Goal: Check status: Check status

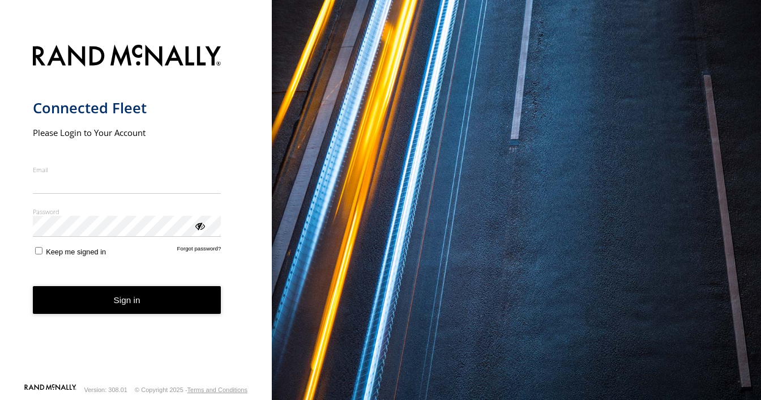
type input "**********"
click at [87, 306] on button "Sign in" at bounding box center [127, 300] width 188 height 28
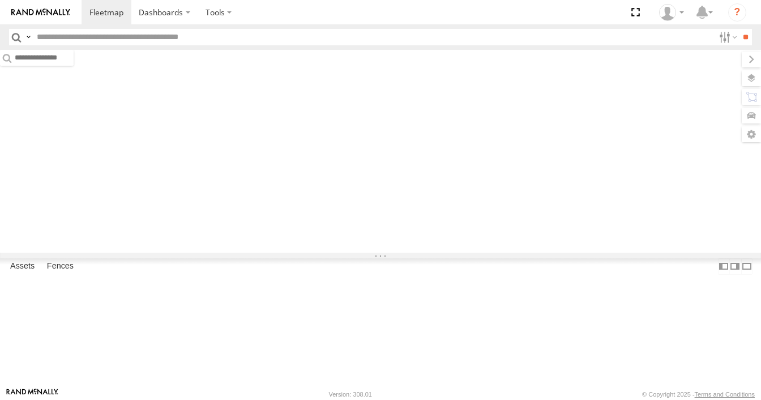
click at [88, 36] on input "text" at bounding box center [372, 37] width 681 height 16
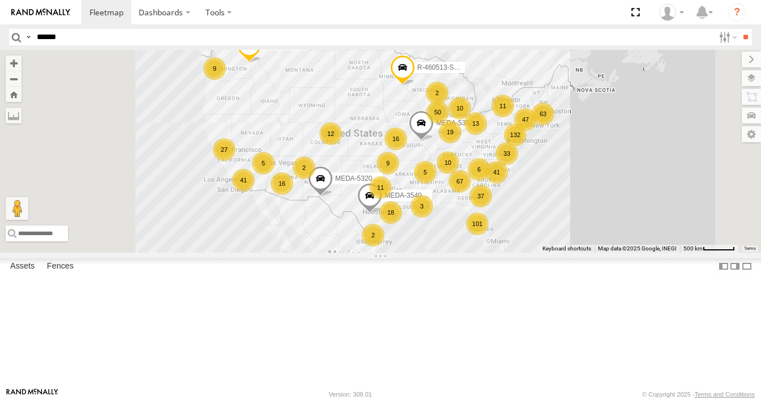
type input "******"
click at [739, 29] on input "**" at bounding box center [745, 37] width 13 height 16
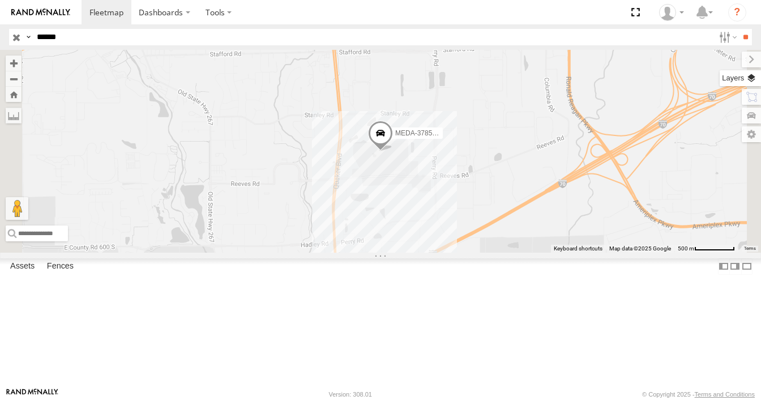
click at [752, 78] on label at bounding box center [739, 78] width 41 height 16
click at [0, 0] on span "Basemaps" at bounding box center [0, 0] width 0 height 0
click at [0, 0] on span "Satellite + Roadmap" at bounding box center [0, 0] width 0 height 0
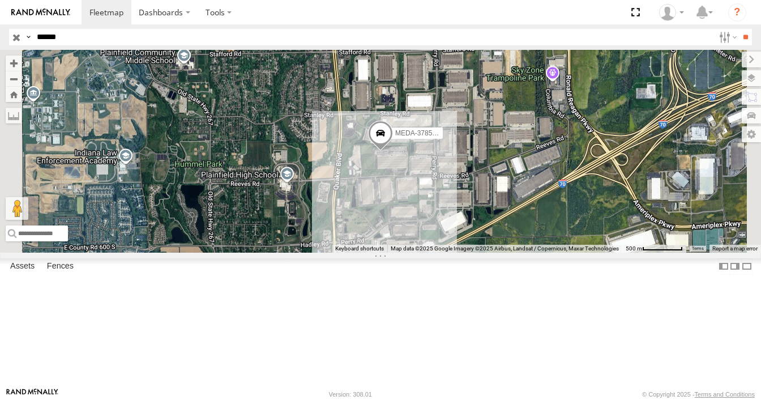
click at [0, 0] on label at bounding box center [0, 0] width 0 height 0
click at [723, 58] on label at bounding box center [742, 59] width 38 height 16
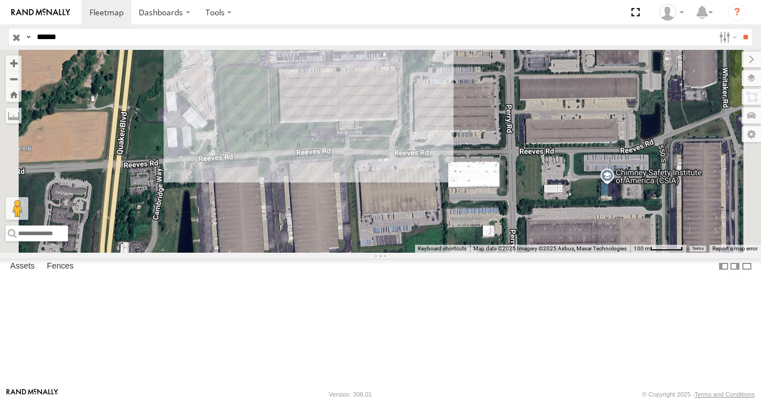
click at [305, 53] on span at bounding box center [292, 37] width 25 height 31
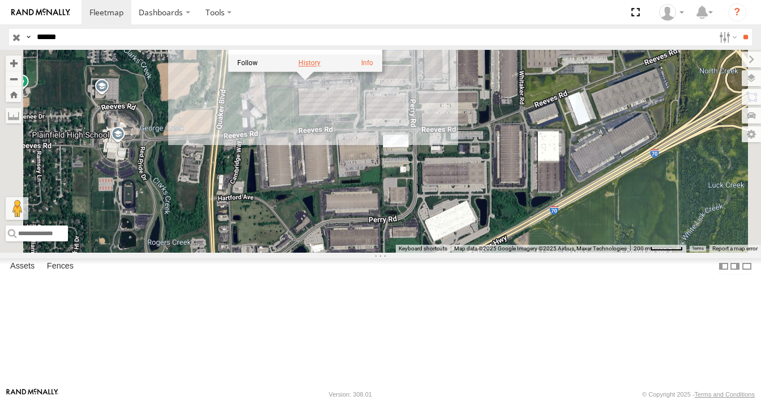
click at [320, 67] on label at bounding box center [309, 63] width 22 height 8
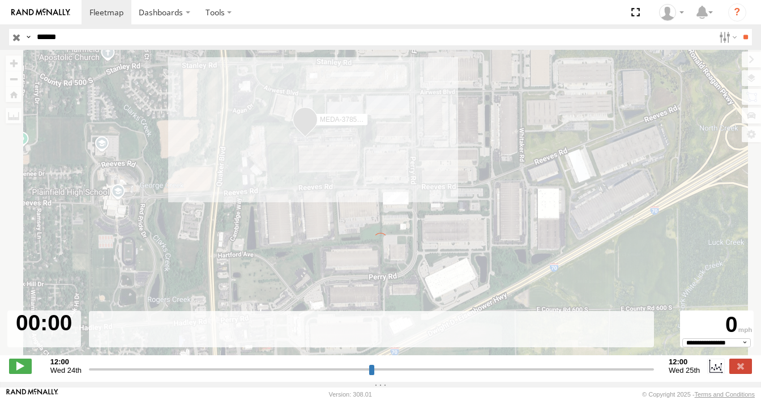
type input "**********"
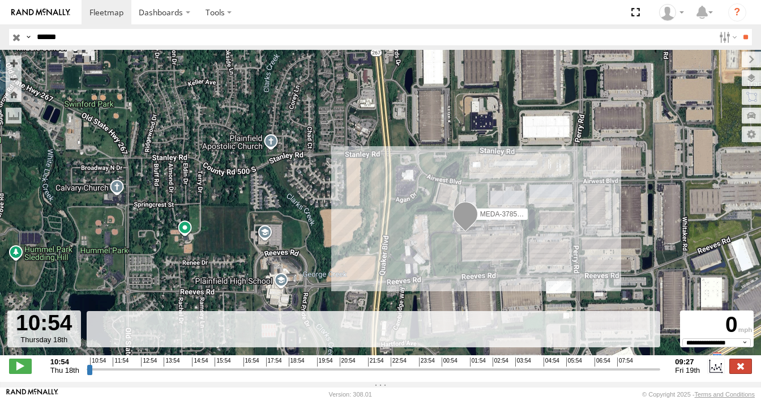
click at [739, 373] on label at bounding box center [740, 365] width 23 height 15
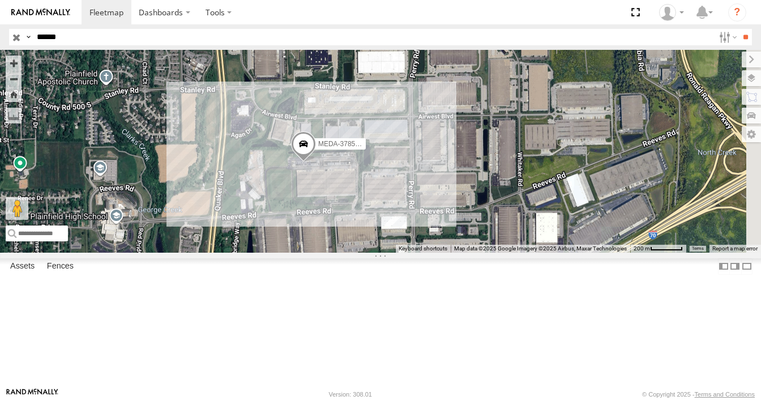
drag, startPoint x: 481, startPoint y: 224, endPoint x: 479, endPoint y: 308, distance: 84.3
click at [479, 252] on div "MEDA-378576-Swing" at bounding box center [380, 151] width 761 height 202
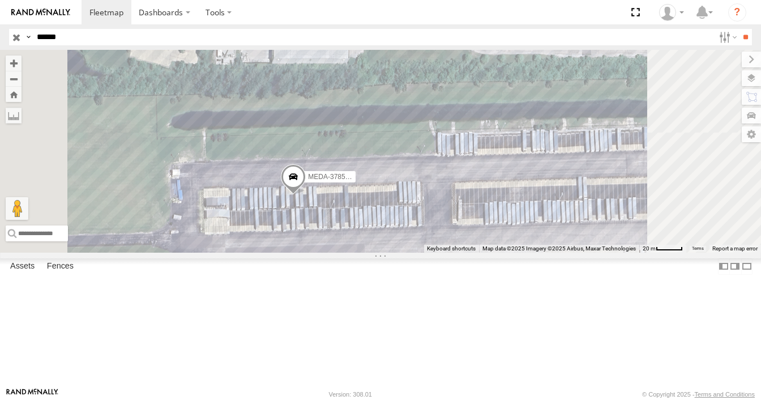
drag, startPoint x: 483, startPoint y: 274, endPoint x: 438, endPoint y: 268, distance: 45.7
click at [438, 252] on div "MEDA-378576-Swing" at bounding box center [380, 151] width 761 height 202
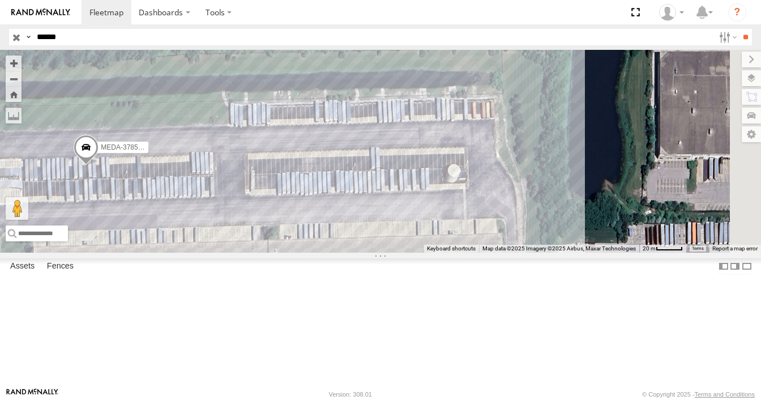
drag, startPoint x: 487, startPoint y: 295, endPoint x: 306, endPoint y: 265, distance: 183.6
click at [306, 252] on div "MEDA-378576-Swing" at bounding box center [380, 151] width 761 height 202
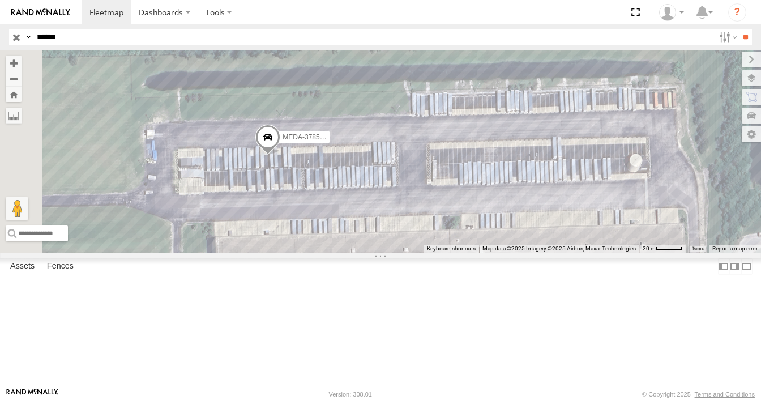
drag, startPoint x: 431, startPoint y: 272, endPoint x: 612, endPoint y: 261, distance: 181.4
click at [612, 252] on div "MEDA-378576-Swing" at bounding box center [380, 151] width 761 height 202
